Goal: Task Accomplishment & Management: Manage account settings

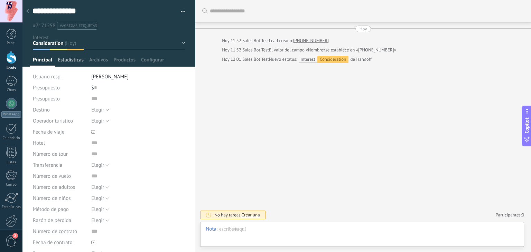
click at [65, 58] on span "Estadísticas" at bounding box center [71, 62] width 26 height 10
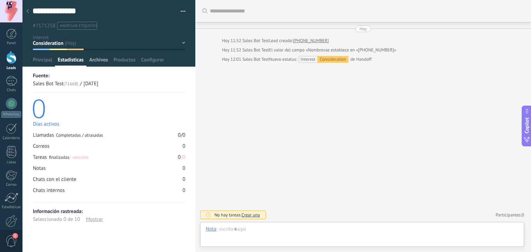
click at [95, 59] on span "Archivos" at bounding box center [98, 62] width 19 height 10
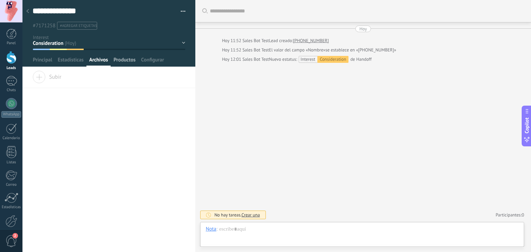
click at [123, 58] on span "Productos" at bounding box center [124, 62] width 22 height 10
click at [148, 60] on span "Configurar" at bounding box center [152, 62] width 23 height 10
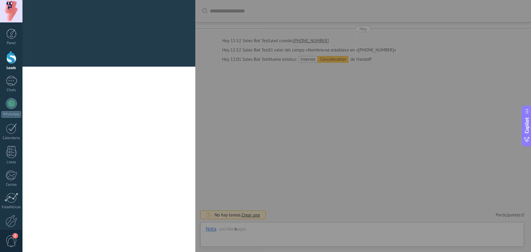
click at [38, 61] on div at bounding box center [108, 62] width 173 height 8
click at [180, 13] on icon at bounding box center [180, 12] width 8 height 8
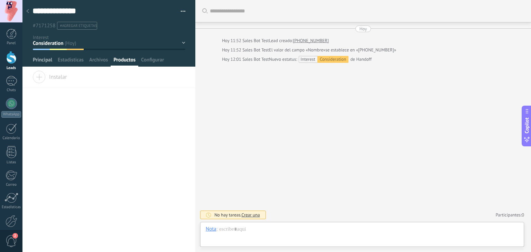
drag, startPoint x: 40, startPoint y: 61, endPoint x: 38, endPoint y: 66, distance: 5.3
click at [40, 61] on span "Principal" at bounding box center [42, 62] width 19 height 10
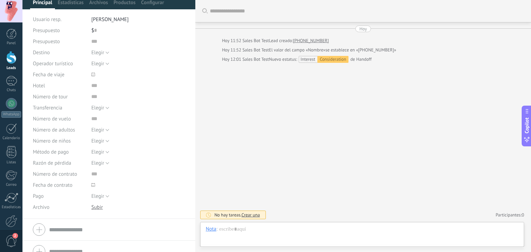
scroll to position [68, 0]
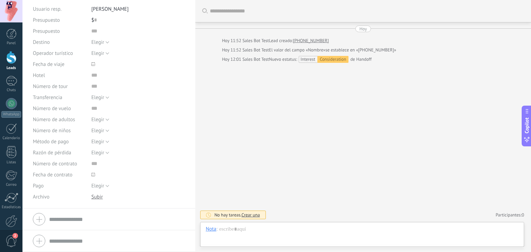
click at [316, 42] on link "[PHONE_NUMBER]" at bounding box center [311, 40] width 36 height 7
click at [312, 39] on link "[PHONE_NUMBER]" at bounding box center [311, 40] width 36 height 7
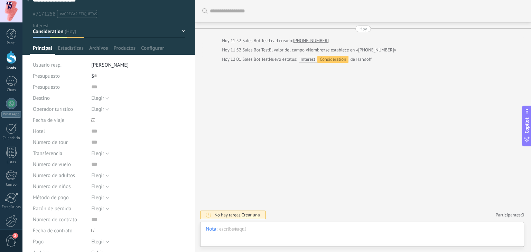
scroll to position [0, 0]
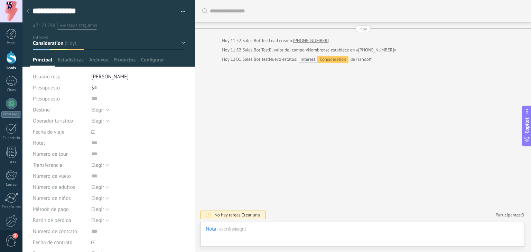
click at [0, 0] on div "Awarness Interest Consideration Lost Handoff Qualified Won" at bounding box center [0, 0] width 0 height 0
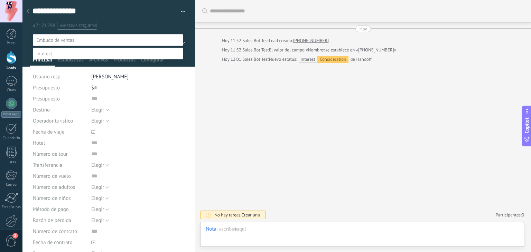
scroll to position [13, 0]
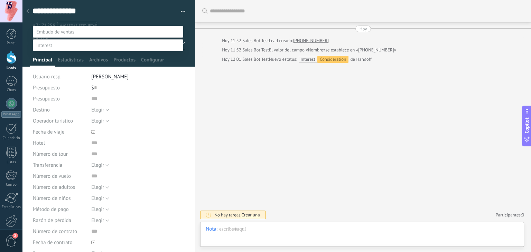
click at [218, 78] on div at bounding box center [276, 118] width 508 height 252
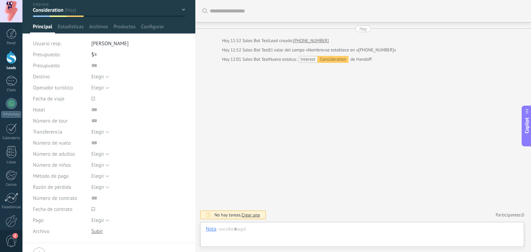
scroll to position [68, 0]
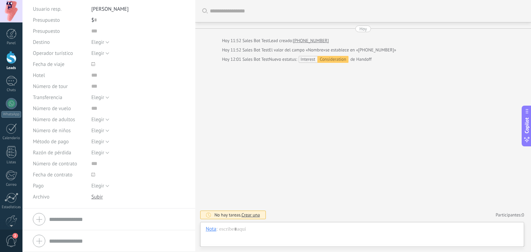
click at [12, 63] on div at bounding box center [11, 57] width 10 height 13
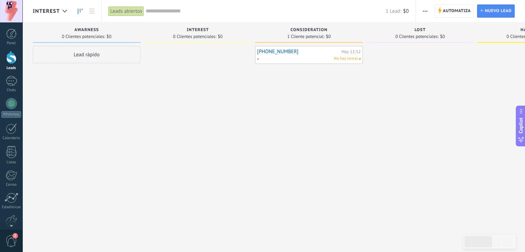
click at [427, 7] on span "button" at bounding box center [425, 10] width 4 height 13
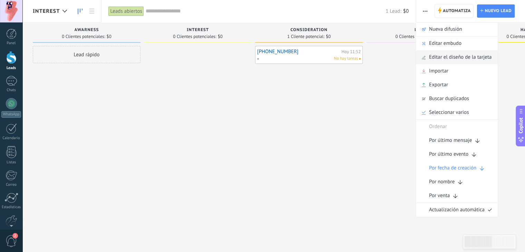
click at [454, 59] on span "Editar el diseño de la tarjeta" at bounding box center [460, 57] width 63 height 14
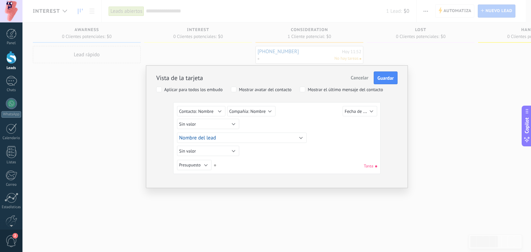
click at [355, 78] on span "Cancelar" at bounding box center [360, 78] width 18 height 6
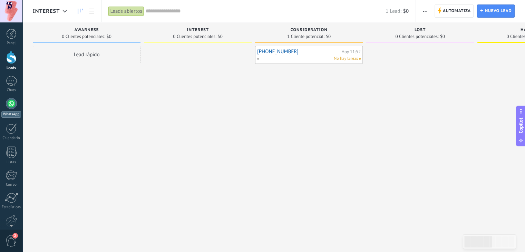
click at [11, 105] on div at bounding box center [11, 103] width 11 height 11
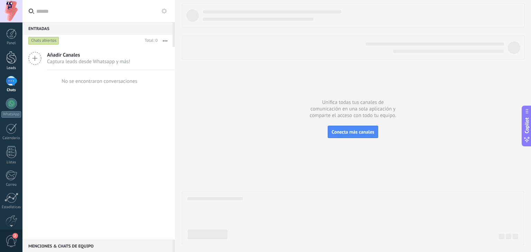
click at [7, 63] on div at bounding box center [11, 57] width 10 height 13
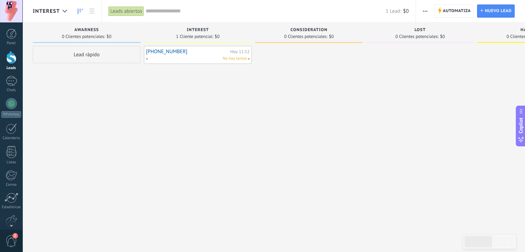
click at [205, 54] on link "[PHONE_NUMBER]" at bounding box center [187, 52] width 83 height 6
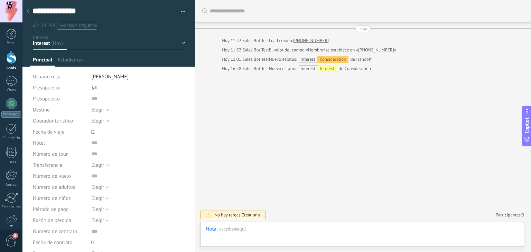
scroll to position [10, 0]
click at [94, 87] on input "text" at bounding box center [95, 87] width 3 height 11
click at [117, 93] on div "$ 0" at bounding box center [138, 87] width 94 height 11
click at [102, 111] on span "Elegir" at bounding box center [97, 110] width 13 height 7
click at [224, 96] on div "Buscar Carga más Hoy Hoy 11:52 Sales Bot Test Lead creado: +5491158487444 Hoy 1…" at bounding box center [362, 126] width 335 height 252
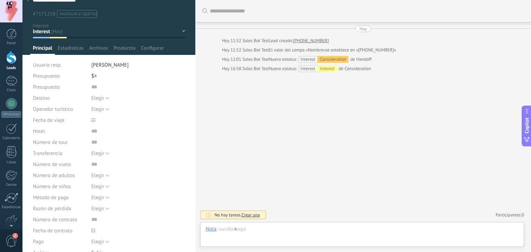
scroll to position [0, 0]
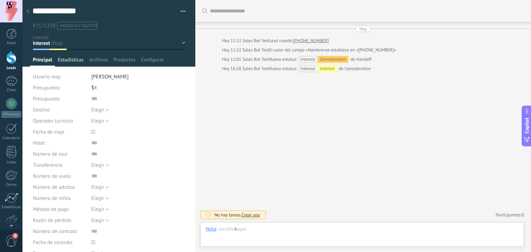
click at [75, 60] on span "Estadísticas" at bounding box center [71, 62] width 26 height 10
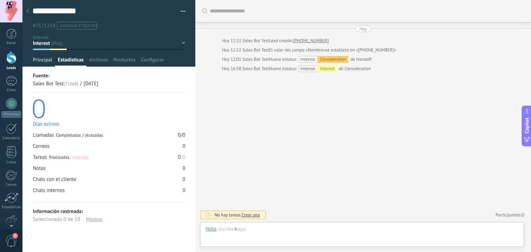
click at [48, 61] on span "Principal" at bounding box center [42, 62] width 19 height 10
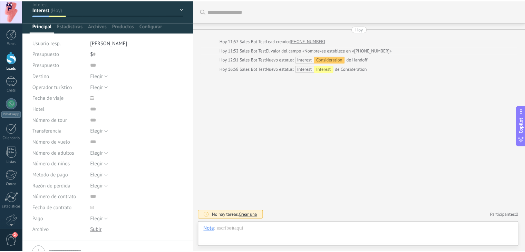
scroll to position [68, 0]
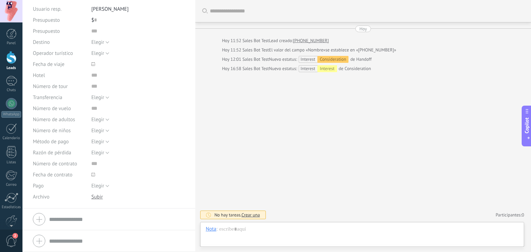
click at [14, 57] on div at bounding box center [11, 57] width 10 height 13
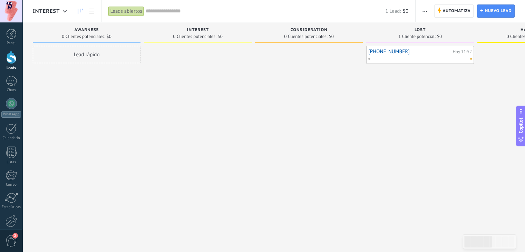
click at [390, 51] on link "[PHONE_NUMBER]" at bounding box center [410, 52] width 83 height 6
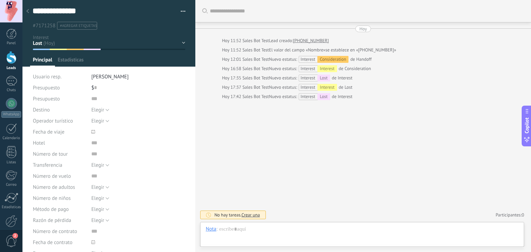
scroll to position [10, 0]
click at [95, 60] on span "Archivos" at bounding box center [98, 62] width 19 height 10
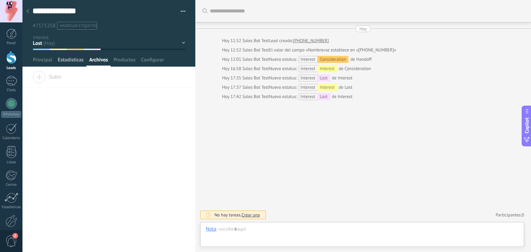
click at [73, 58] on span "Estadísticas" at bounding box center [71, 62] width 26 height 10
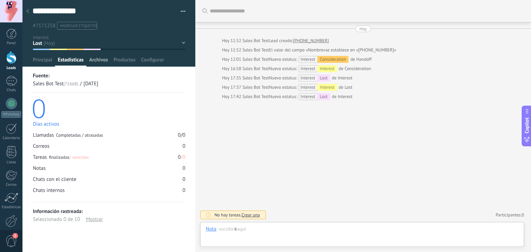
click at [93, 63] on span "Archivos" at bounding box center [98, 62] width 19 height 10
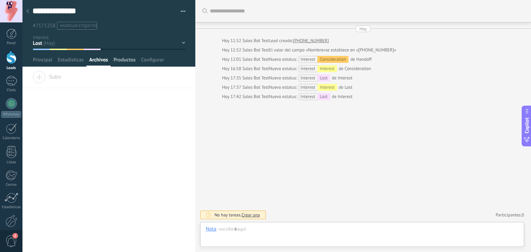
click at [131, 60] on span "Productos" at bounding box center [124, 62] width 22 height 10
click at [160, 61] on span "Configurar" at bounding box center [152, 62] width 23 height 10
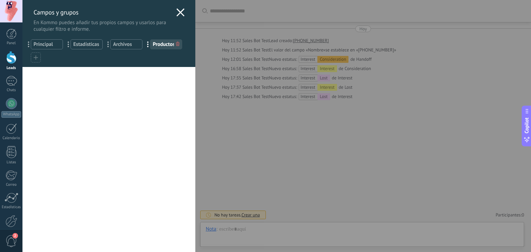
click at [179, 11] on use at bounding box center [181, 12] width 8 height 8
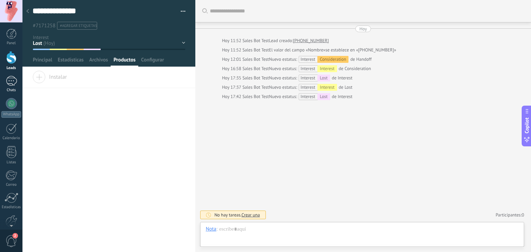
click at [12, 84] on div at bounding box center [11, 81] width 11 height 10
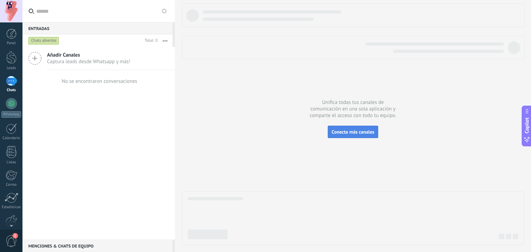
click at [360, 134] on button "Conecta más canales" at bounding box center [353, 132] width 50 height 12
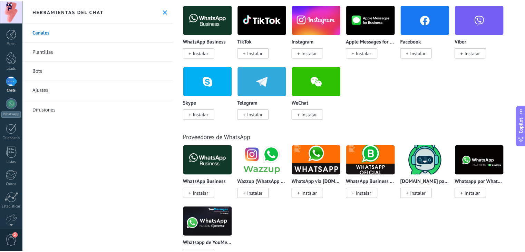
scroll to position [138, 0]
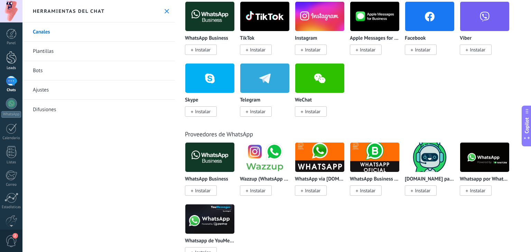
click at [9, 65] on link "Leads" at bounding box center [11, 60] width 22 height 19
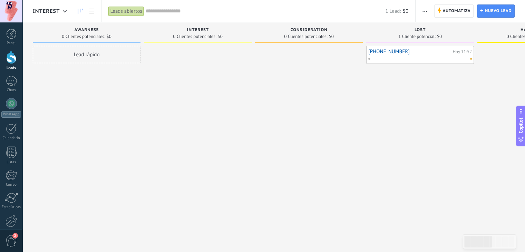
click at [45, 159] on div "Lead rápido" at bounding box center [87, 127] width 108 height 162
click at [62, 150] on div "Lead rápido" at bounding box center [87, 127] width 108 height 162
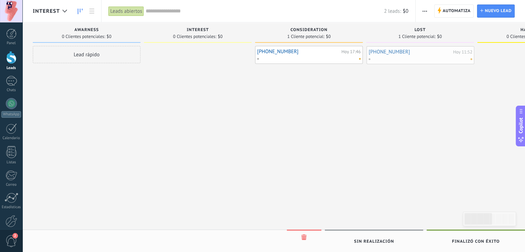
drag, startPoint x: 0, startPoint y: 0, endPoint x: 425, endPoint y: 54, distance: 428.6
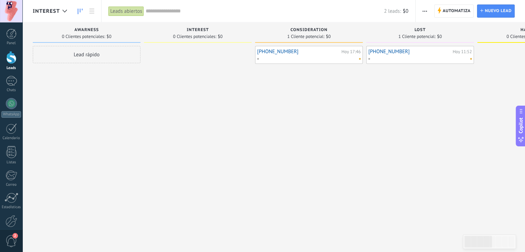
click at [404, 51] on link "[PHONE_NUMBER]" at bounding box center [410, 52] width 83 height 6
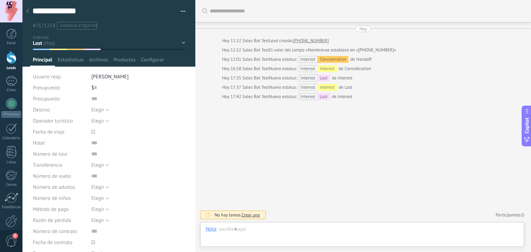
click at [181, 9] on button "button" at bounding box center [180, 11] width 10 height 10
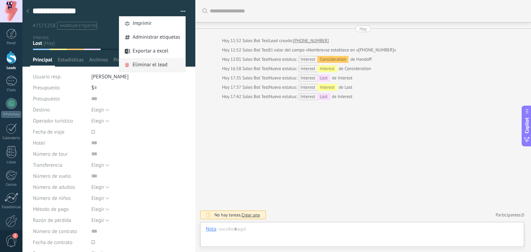
click at [135, 69] on span "Eliminar el lead" at bounding box center [149, 65] width 35 height 14
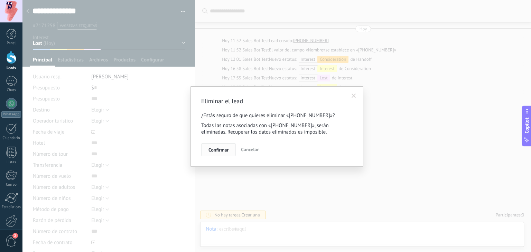
click at [221, 151] on span "Confirmar" at bounding box center [218, 150] width 20 height 5
